Goal: Participate in discussion

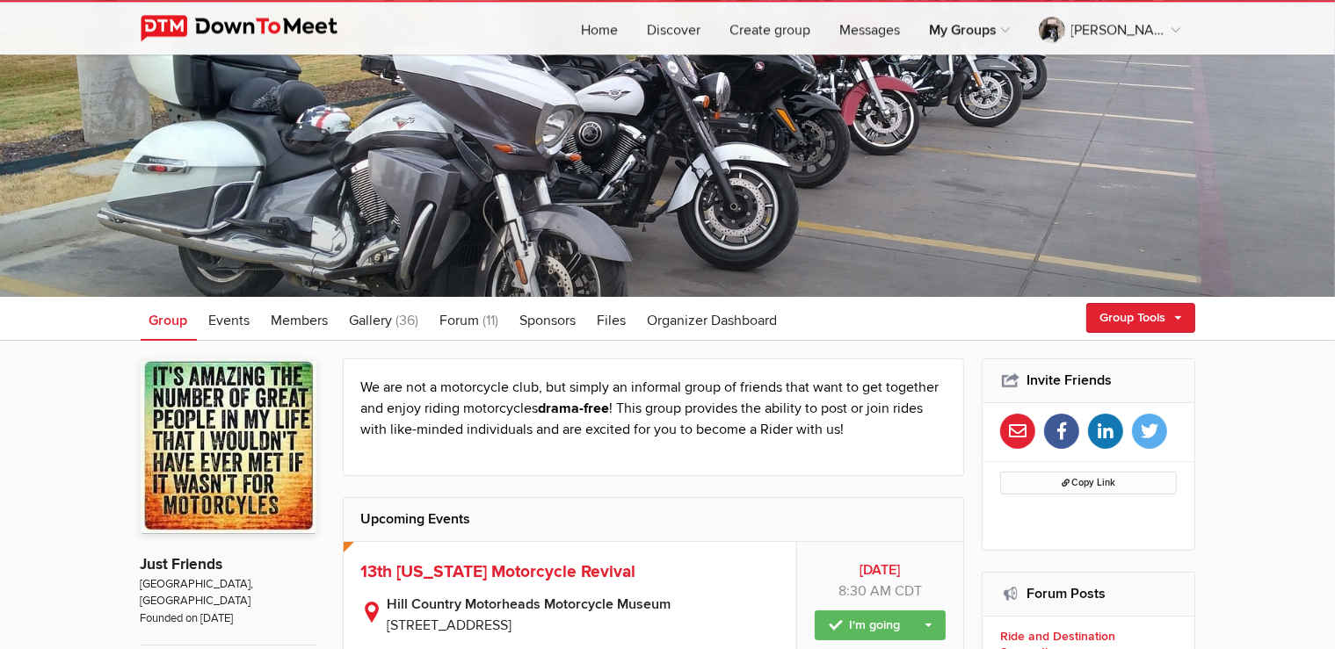
scroll to position [185, 0]
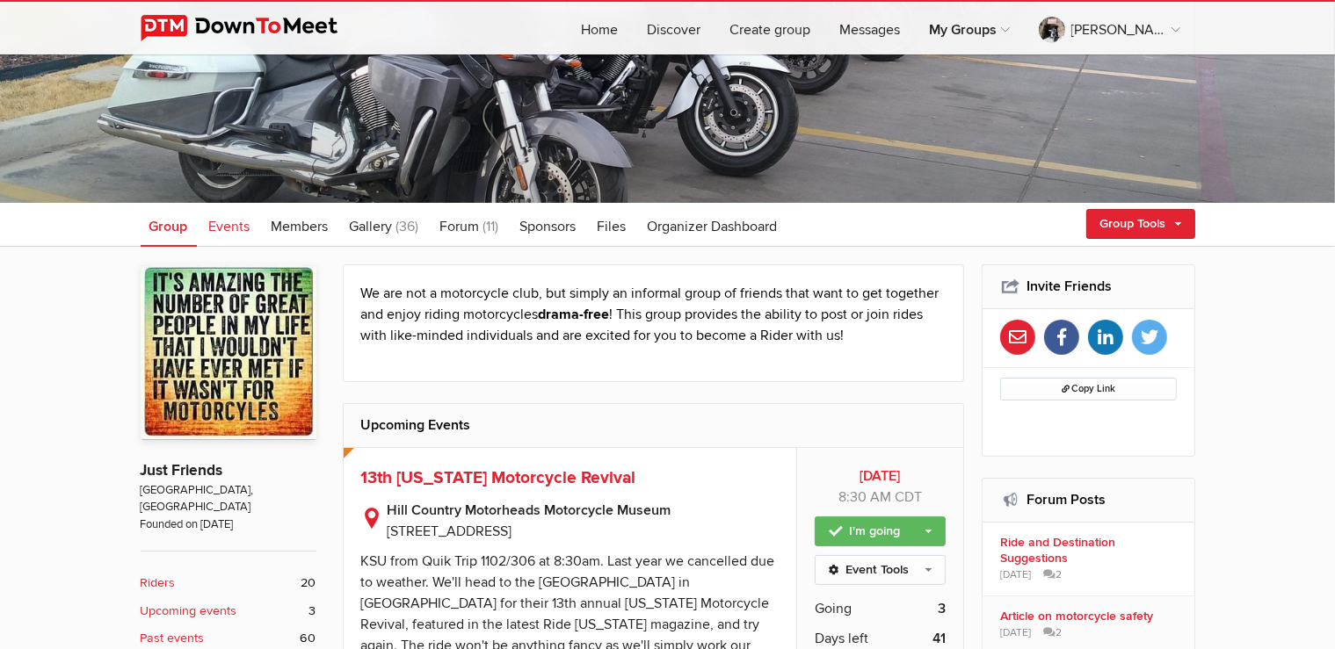
click at [228, 229] on span "Events" at bounding box center [229, 227] width 41 height 18
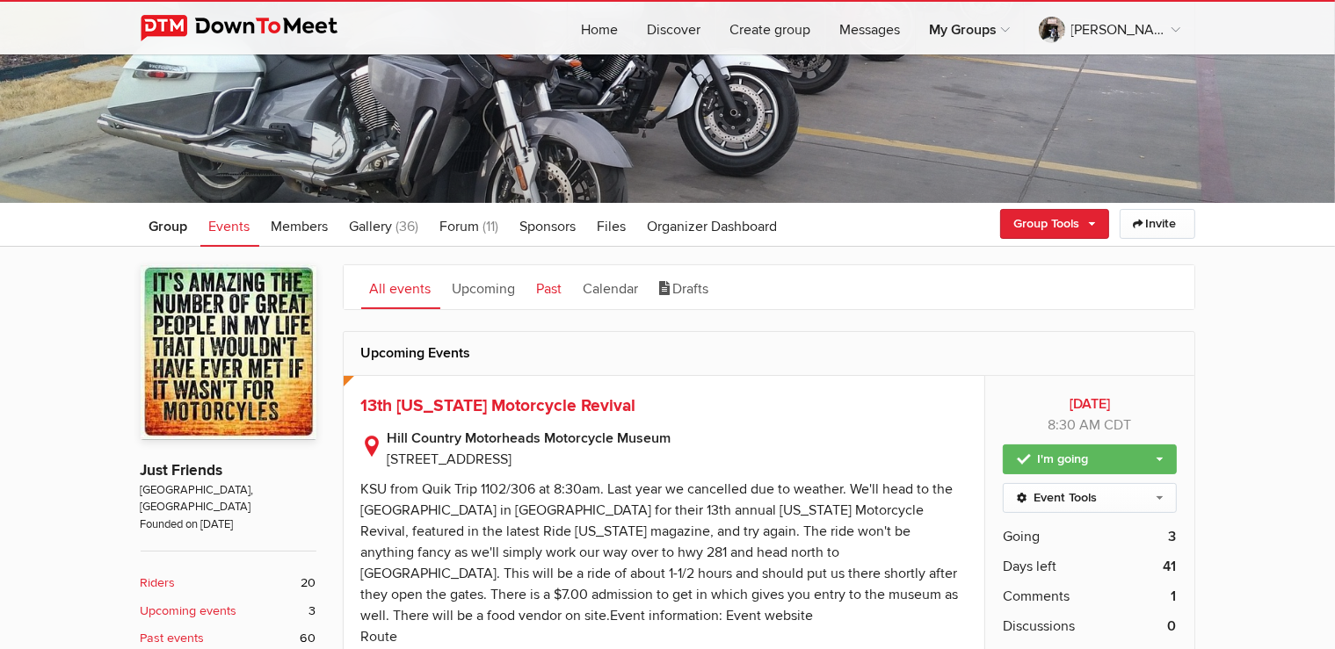
click at [547, 289] on link "Past" at bounding box center [549, 287] width 43 height 44
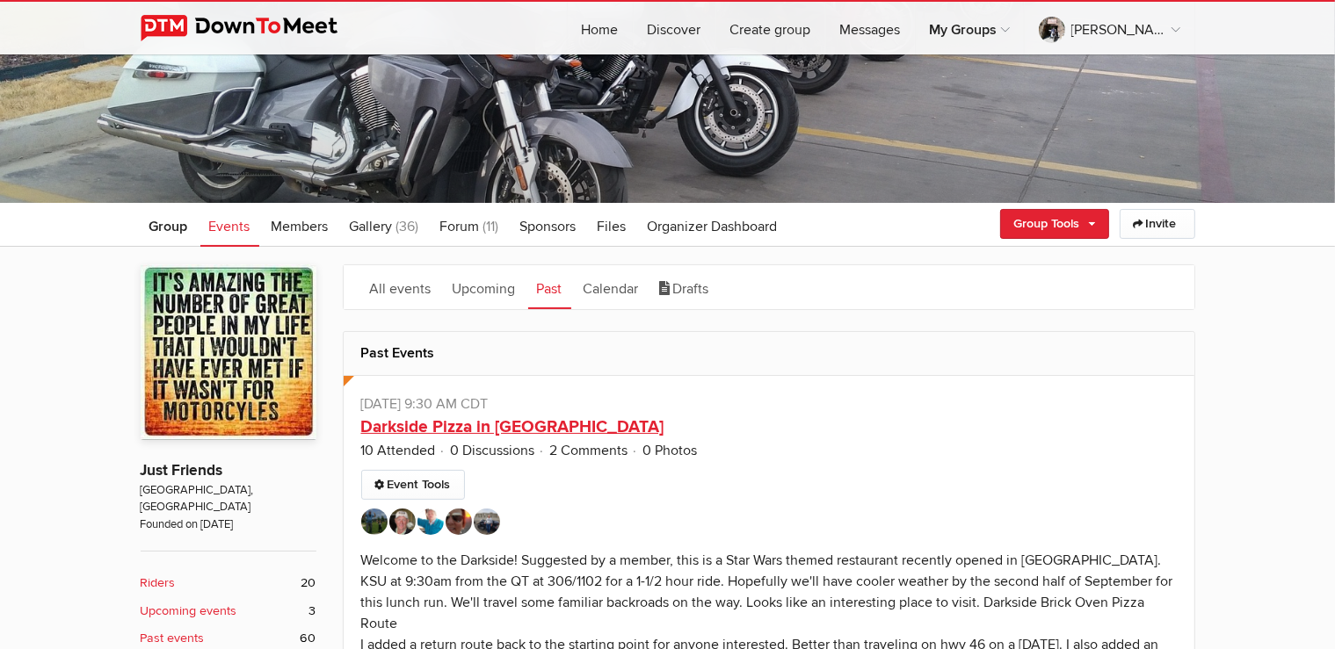
click at [529, 428] on link "Darkside Pizza in [GEOGRAPHIC_DATA]" at bounding box center [512, 426] width 303 height 21
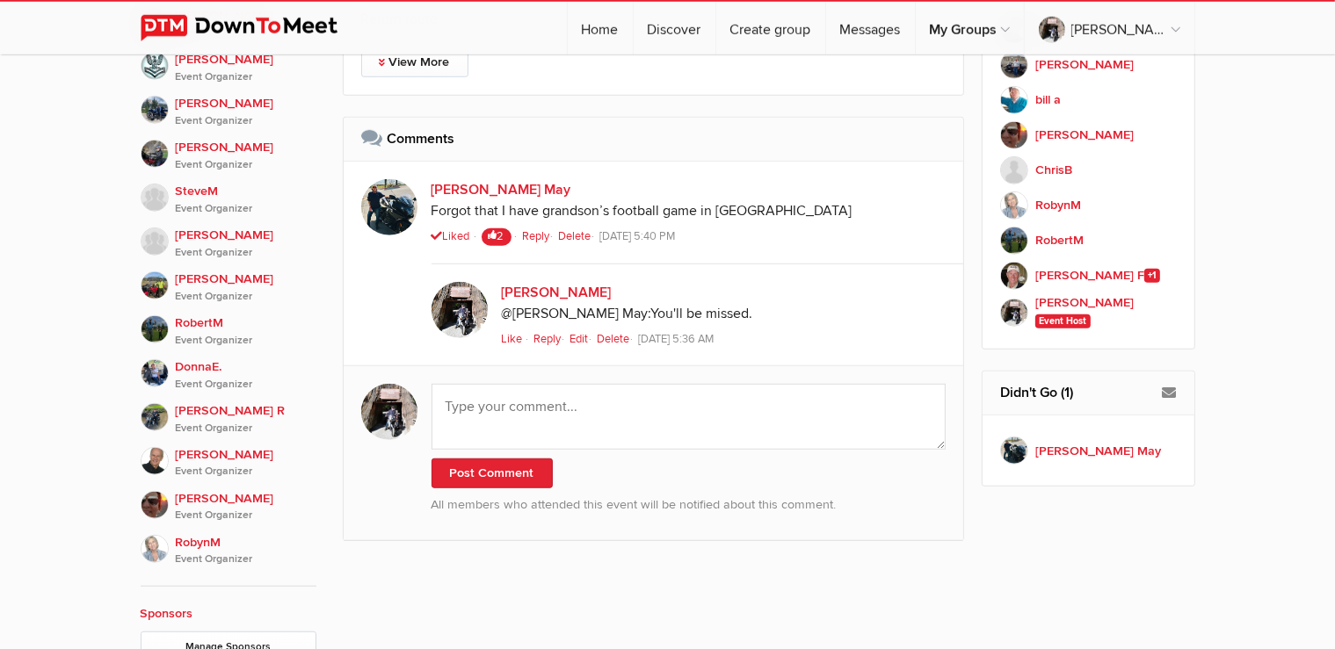
scroll to position [1337, 0]
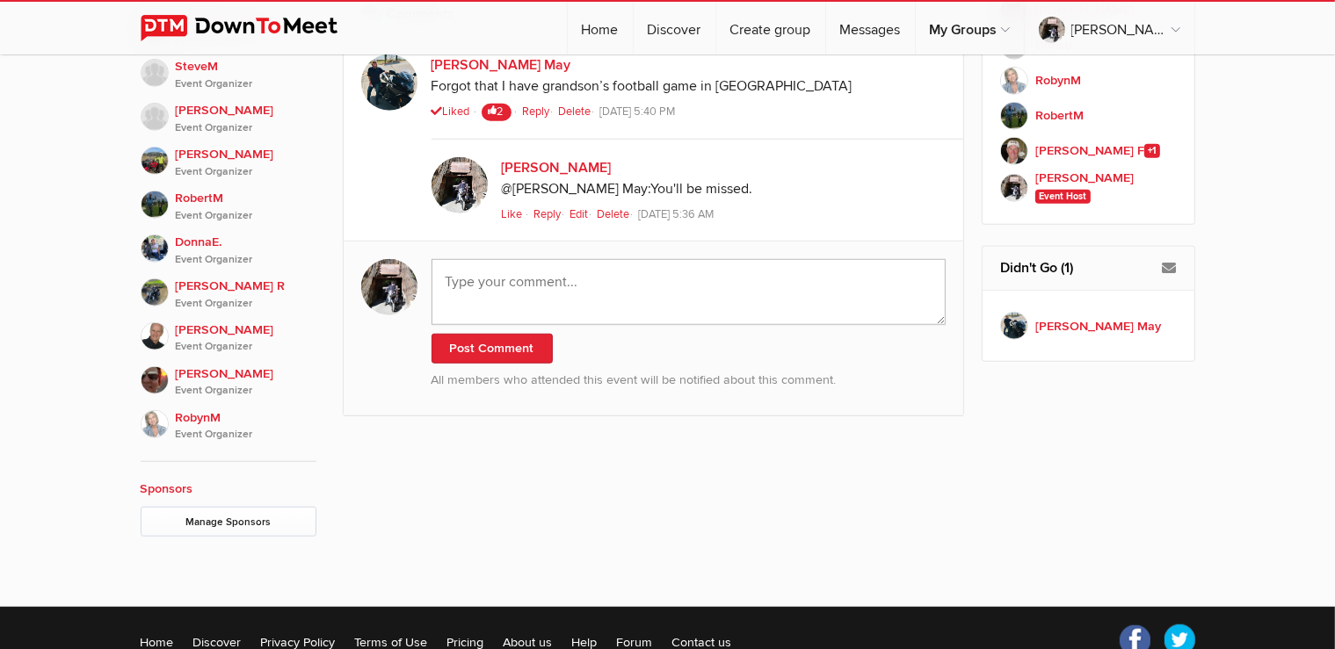
click at [819, 280] on textarea at bounding box center [688, 292] width 515 height 66
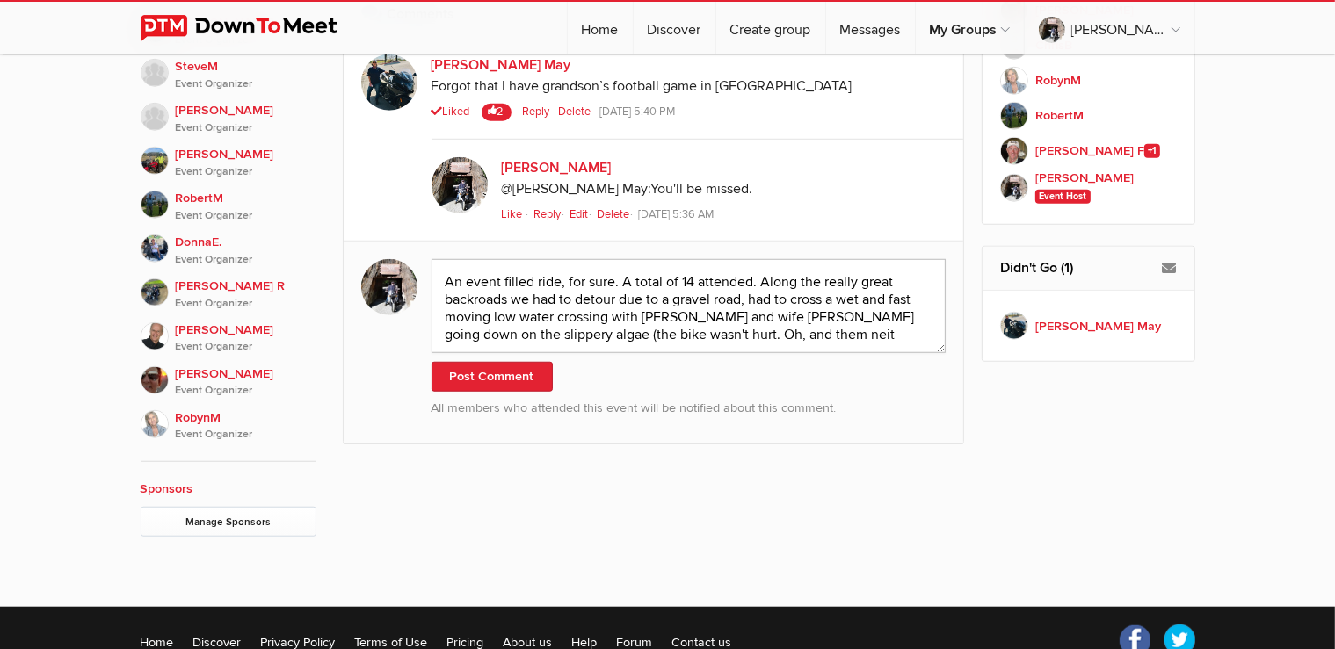
click at [842, 335] on textarea "An event filled ride, for sure. A total of 14 attended. Along the really great …" at bounding box center [688, 306] width 515 height 94
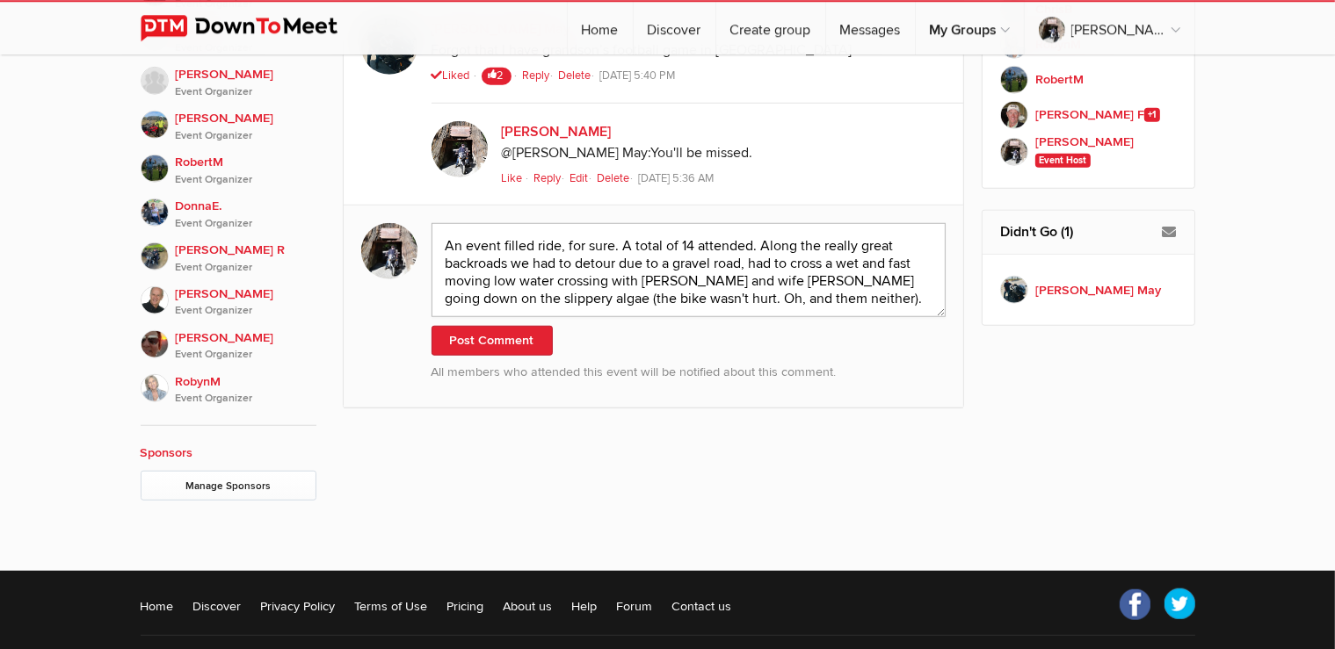
scroll to position [1332, 0]
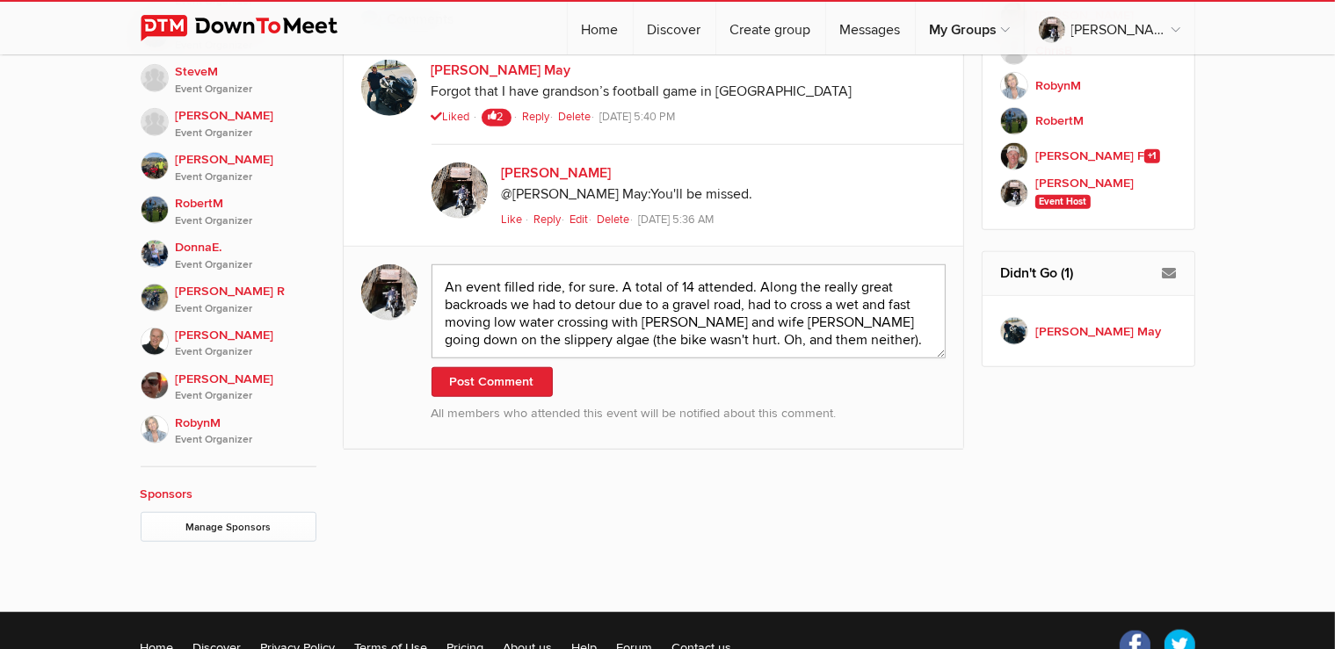
click at [691, 283] on textarea "An event filled ride, for sure. A total of 14 attended. Along the really great …" at bounding box center [688, 311] width 515 height 94
click at [901, 341] on textarea "An event filled ride, for sure. A total of 13 attended. Along the really great …" at bounding box center [688, 311] width 515 height 94
click at [746, 304] on textarea "An event filled ride, for sure. A total of 13 attended. Along the really great …" at bounding box center [688, 311] width 515 height 94
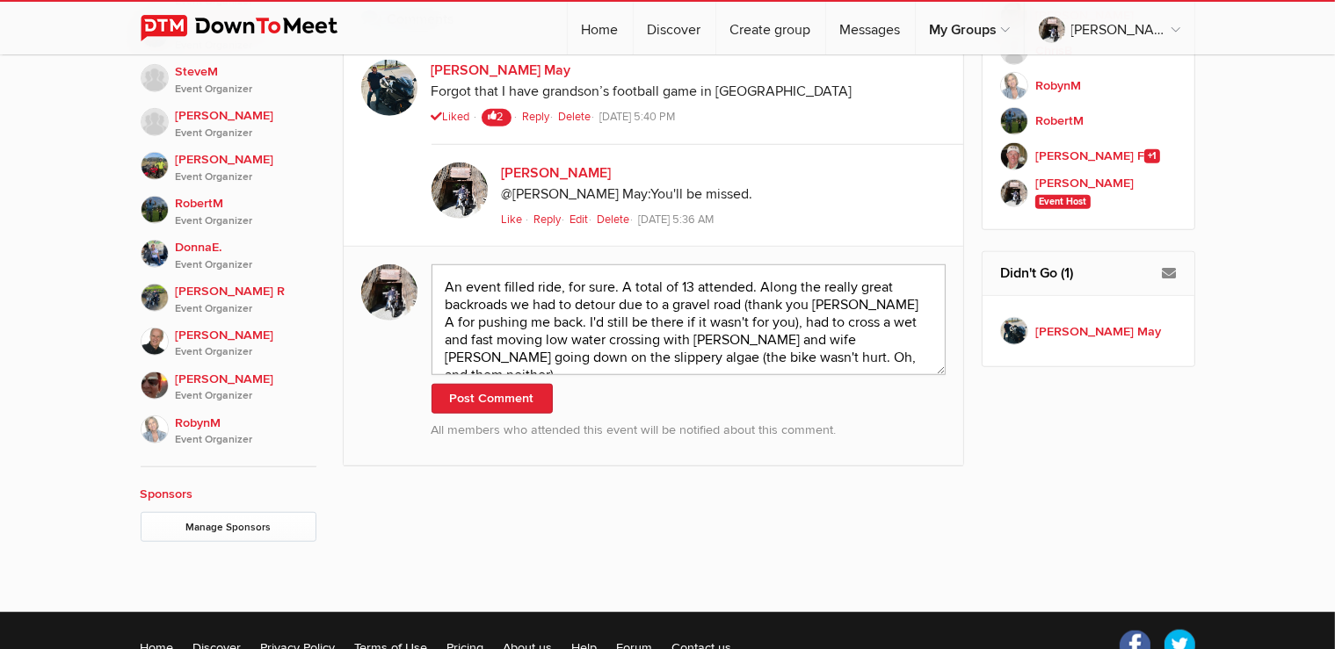
click at [803, 355] on textarea "An event filled ride, for sure. A total of 13 attended. Along the really great …" at bounding box center [688, 319] width 515 height 111
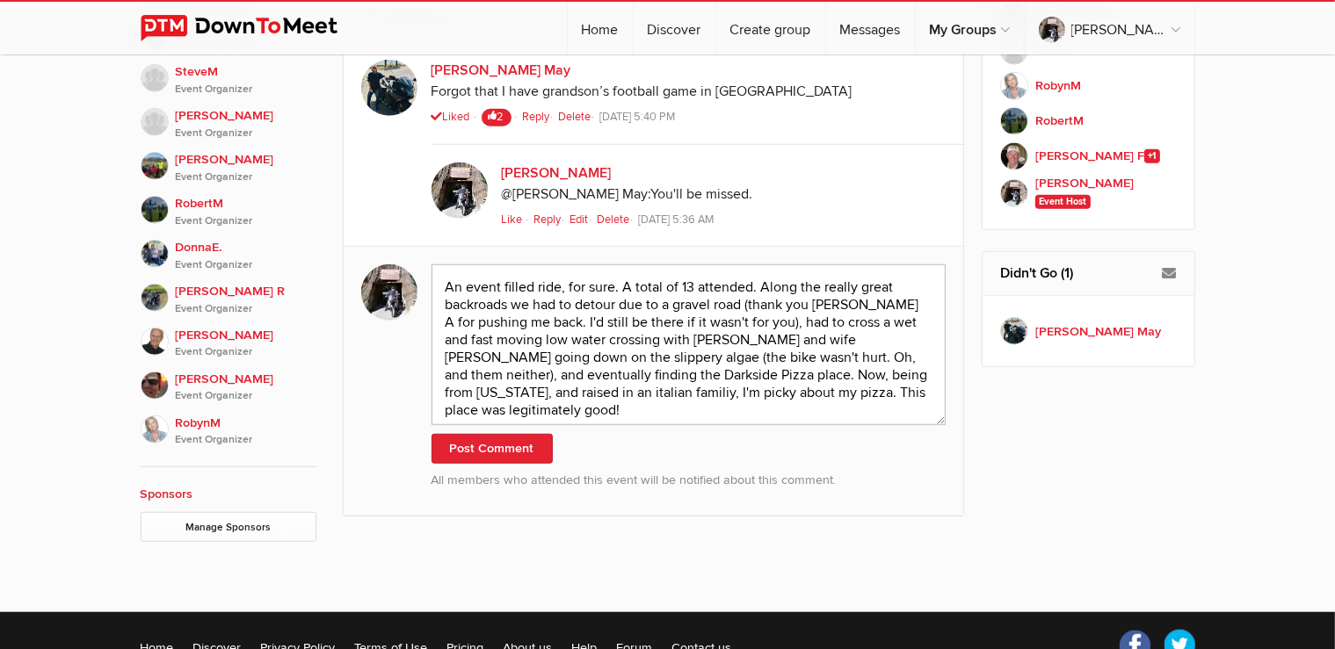
click at [916, 388] on textarea "An event filled ride, for sure. A total of 13 attended. Along the really great …" at bounding box center [688, 344] width 515 height 161
click at [517, 403] on textarea "An event filled ride, for sure. A total of 13 attended. Along the really great …" at bounding box center [688, 345] width 515 height 162
click at [709, 402] on textarea "An event filled ride, for sure. A total of 13 attended. Along the really great …" at bounding box center [688, 344] width 515 height 161
click at [525, 413] on textarea "An event filled ride, for sure. A total of 13 attended. Along the really great …" at bounding box center [688, 344] width 515 height 161
click at [747, 303] on textarea "An event filled ride, for sure. A total of 13 attended. Along the really great …" at bounding box center [688, 345] width 515 height 162
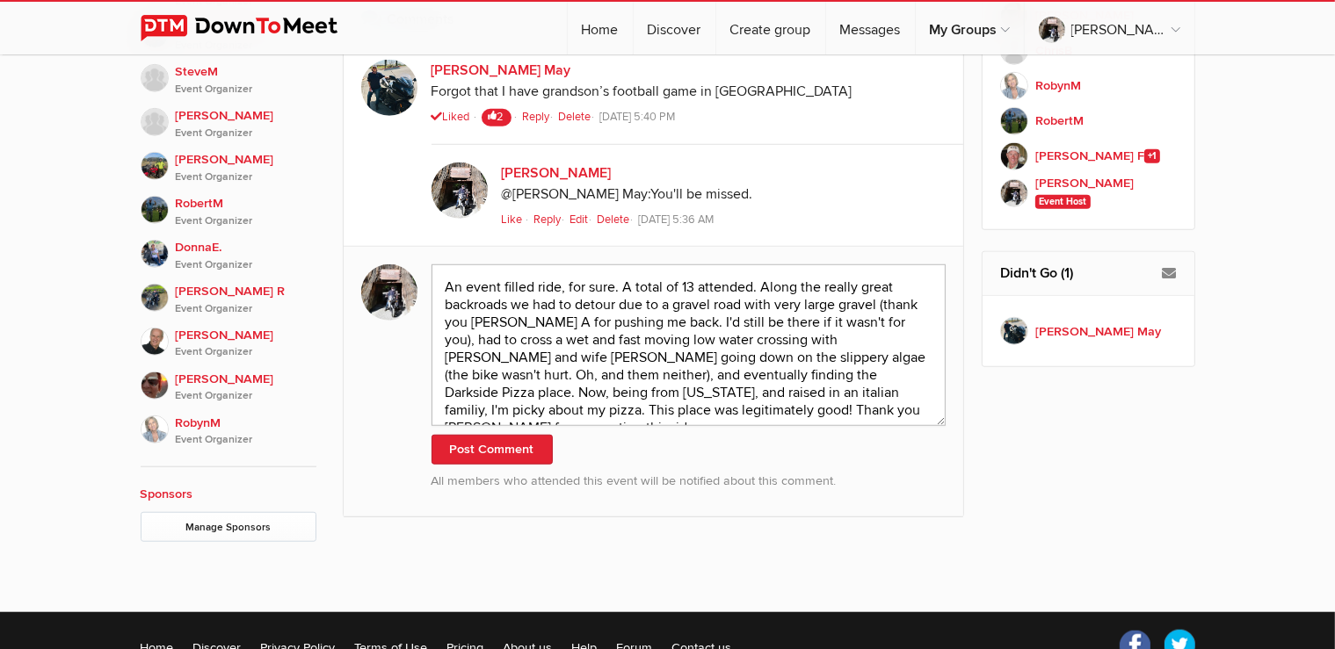
click at [854, 319] on textarea "An event filled ride, for sure. A total of 13 attended. Along the really great …" at bounding box center [688, 345] width 515 height 162
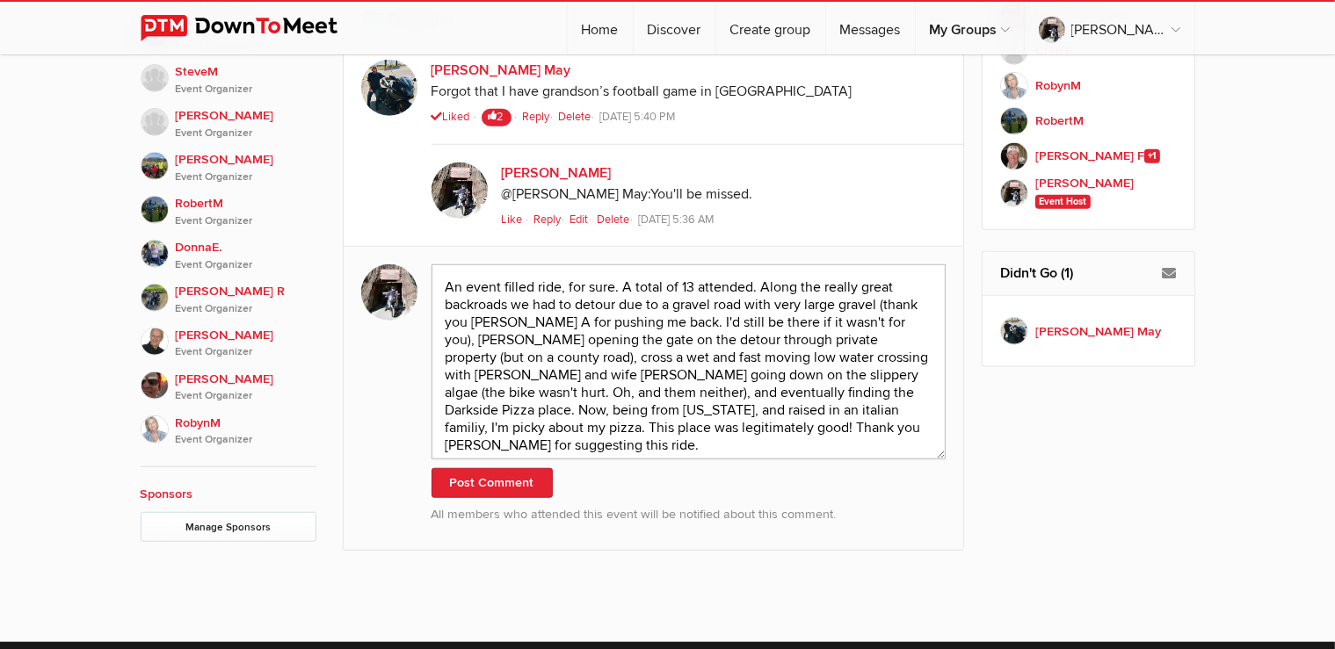
click at [515, 356] on textarea "An event filled ride, for sure. A total of 13 attended. Along the really great …" at bounding box center [688, 361] width 515 height 195
click at [498, 387] on textarea "An event filled ride, for sure. A total of 13 attended. Along the really great …" at bounding box center [688, 361] width 515 height 195
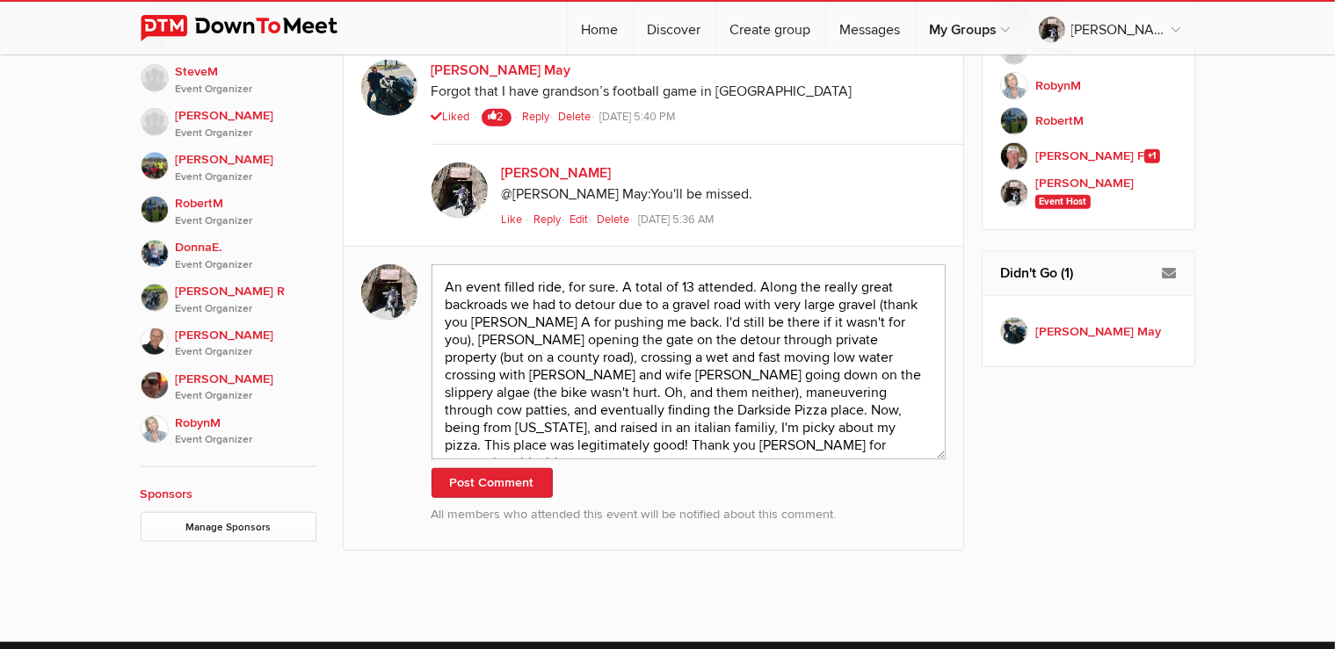
click at [635, 391] on textarea "An event filled ride, for sure. A total of 13 attended. Along the really great …" at bounding box center [688, 361] width 515 height 195
click at [771, 405] on textarea "An event filled ride, for sure. A total of 13 attended. Along the really great …" at bounding box center [688, 361] width 515 height 195
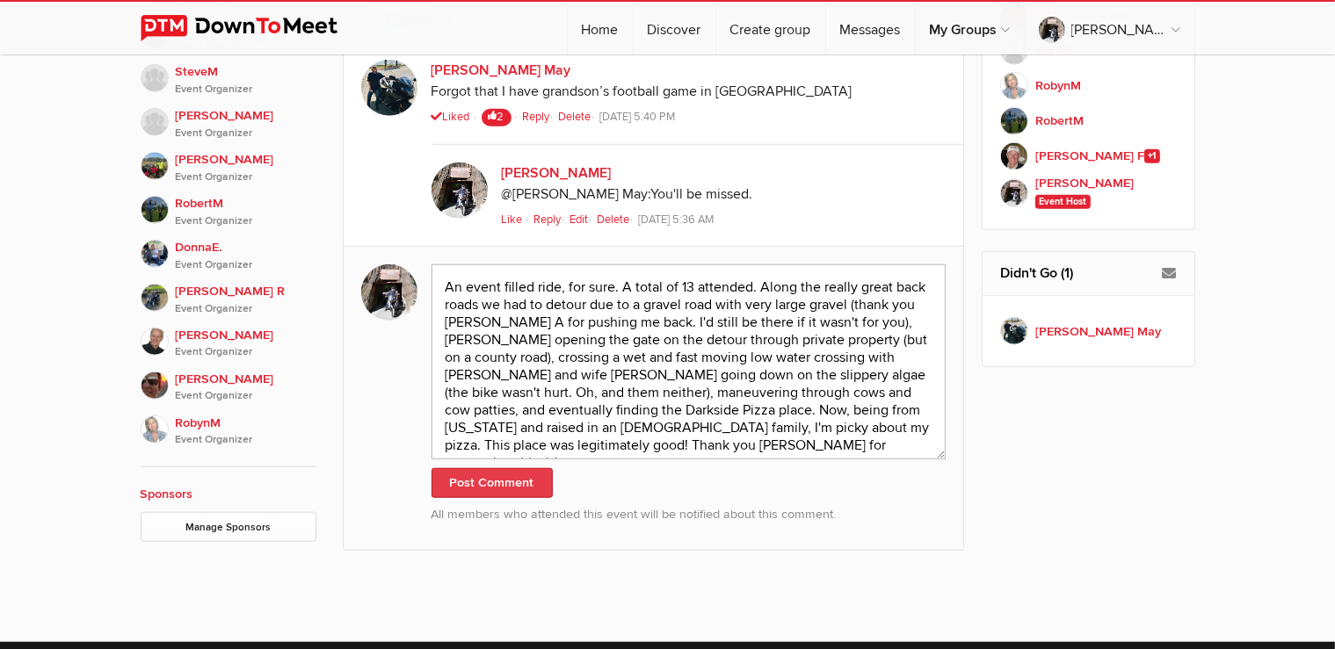
type textarea "An event filled ride, for sure. A total of 13 attended. Along the really great …"
click at [523, 487] on button "Post Comment" at bounding box center [491, 483] width 121 height 30
